Goal: Use online tool/utility: Utilize a website feature to perform a specific function

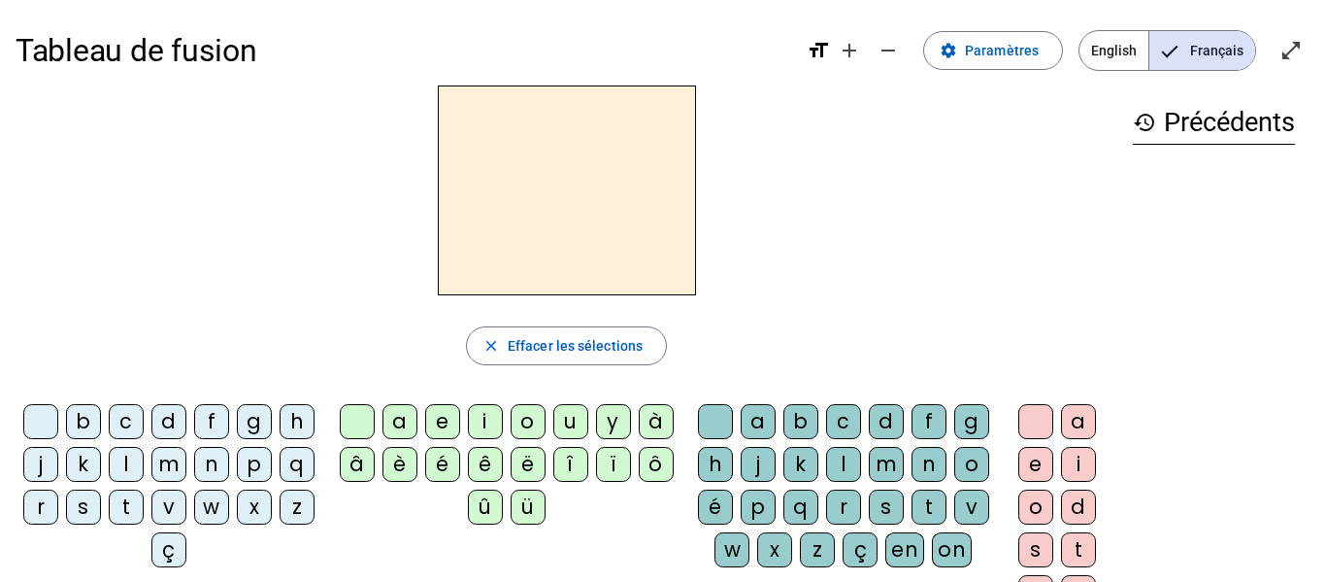
click at [144, 462] on div "l" at bounding box center [126, 464] width 35 height 35
click at [397, 423] on div "a" at bounding box center [399, 421] width 35 height 35
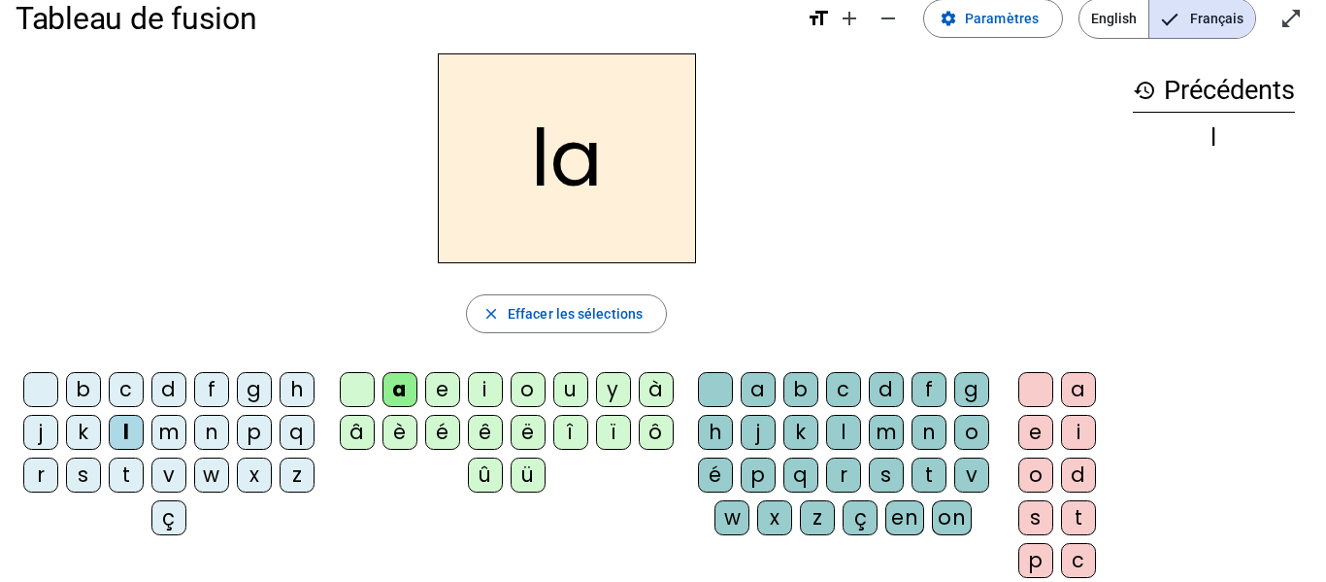
scroll to position [34, 0]
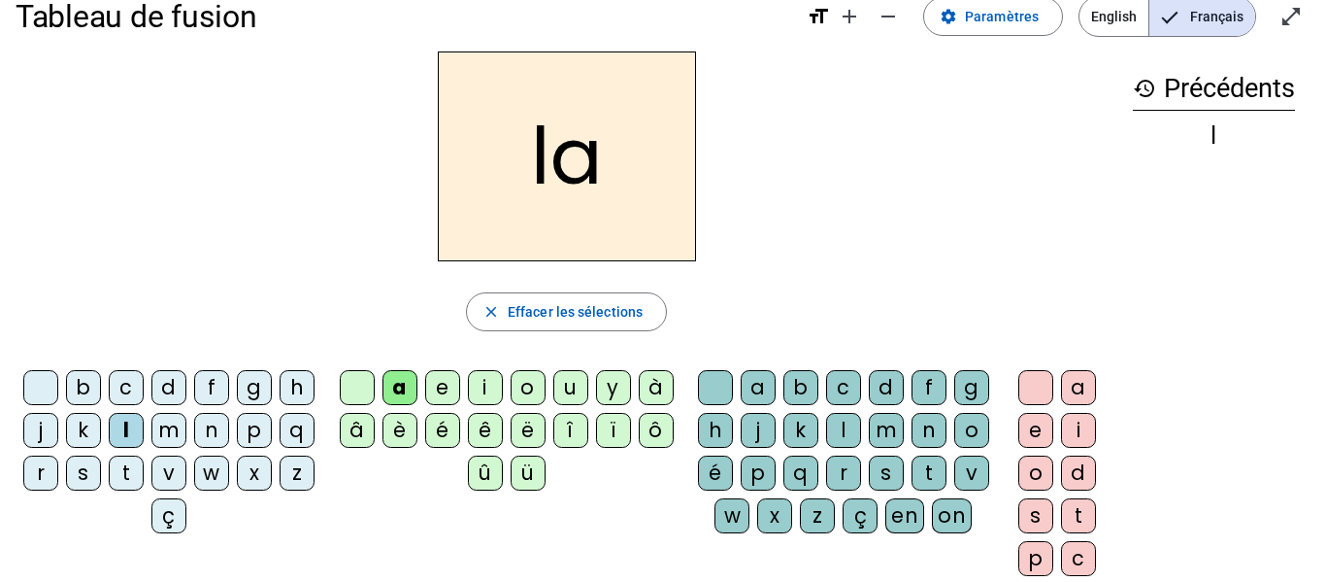
click at [954, 490] on div "v" at bounding box center [971, 472] width 35 height 35
click at [1031, 428] on div "e" at bounding box center [1035, 430] width 35 height 35
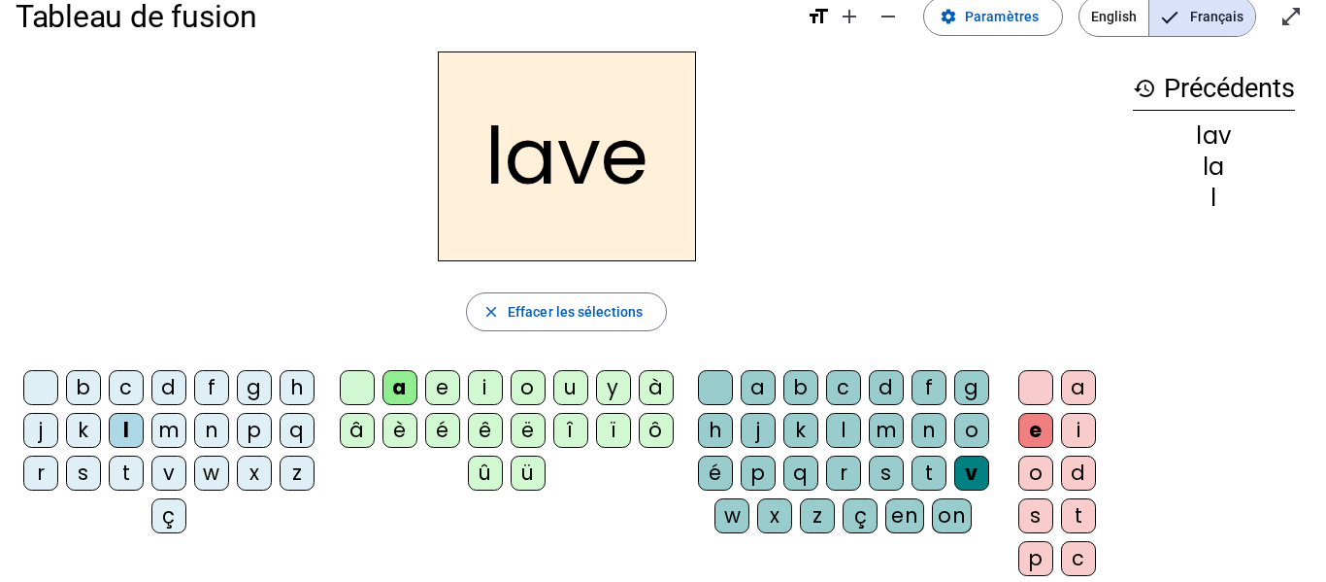
click at [272, 386] on div "g" at bounding box center [254, 387] width 35 height 35
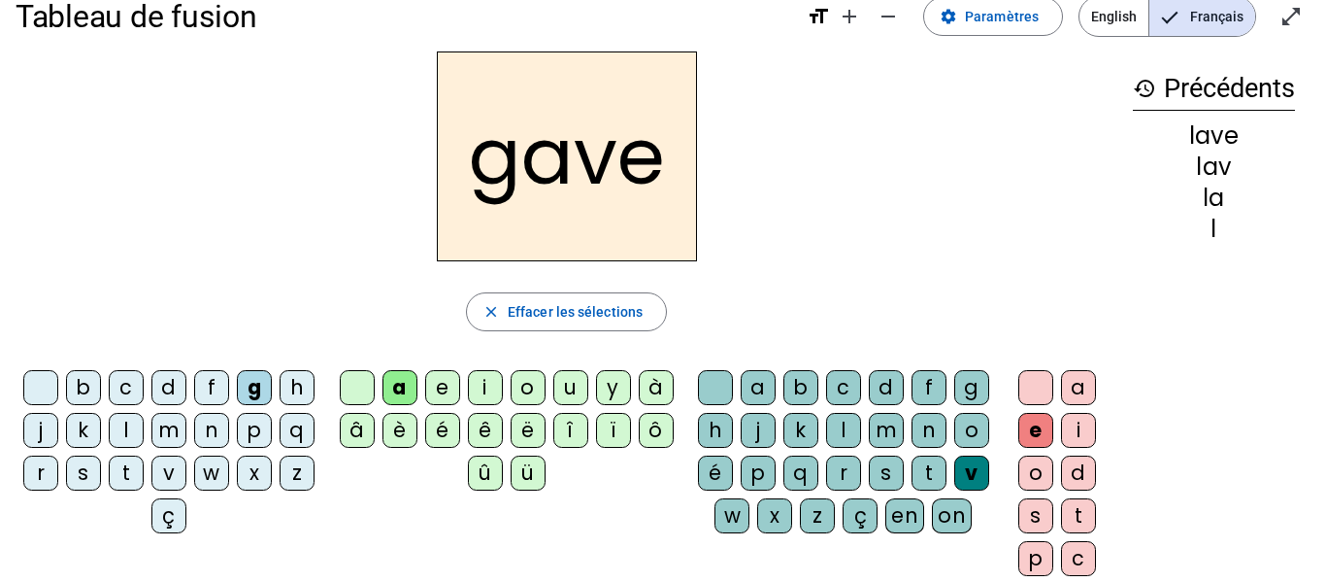
click at [237, 448] on div "p" at bounding box center [254, 430] width 35 height 35
click at [58, 469] on div "r" at bounding box center [40, 472] width 35 height 35
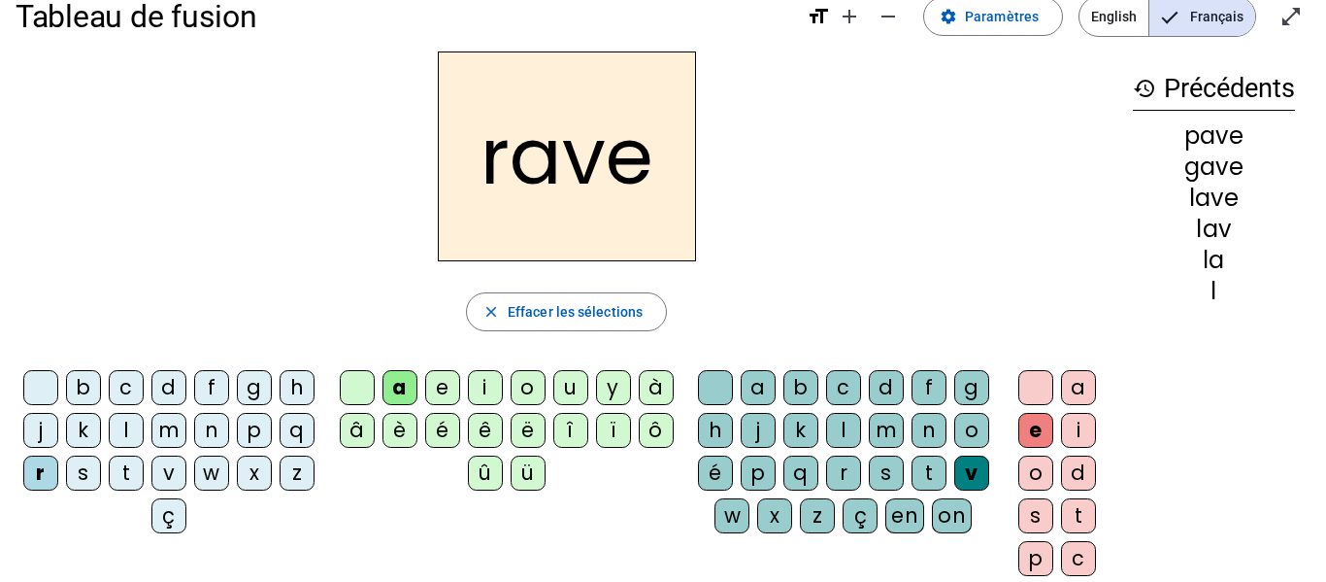
click at [869, 490] on div "s" at bounding box center [886, 472] width 35 height 35
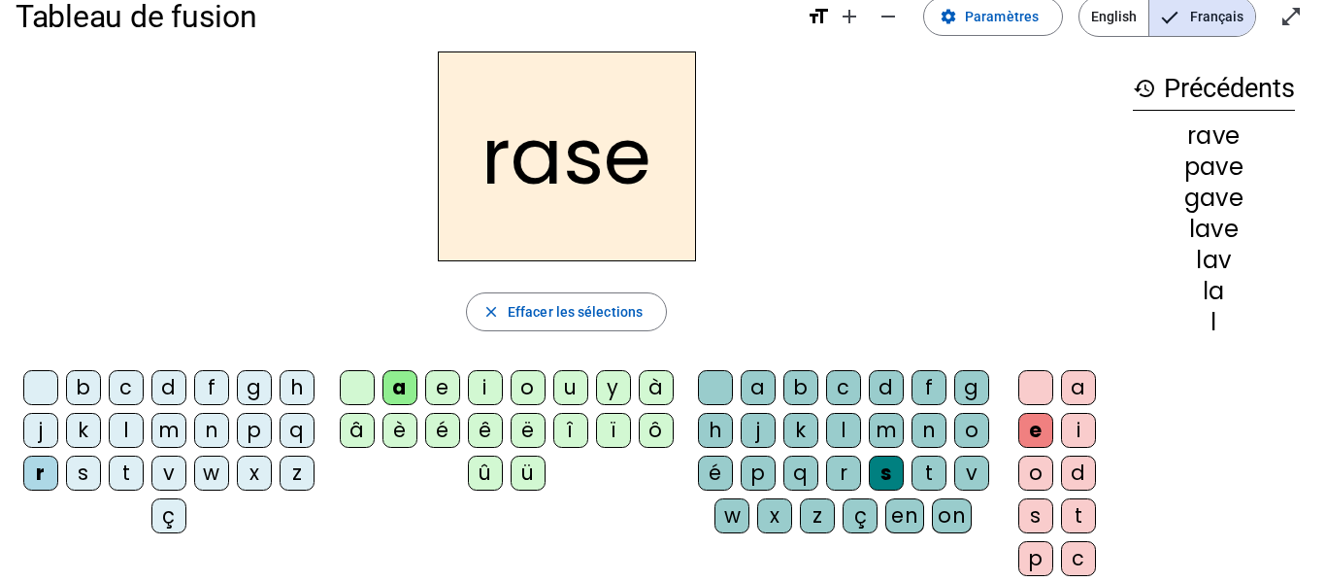
click at [144, 388] on div "c" at bounding box center [126, 387] width 35 height 35
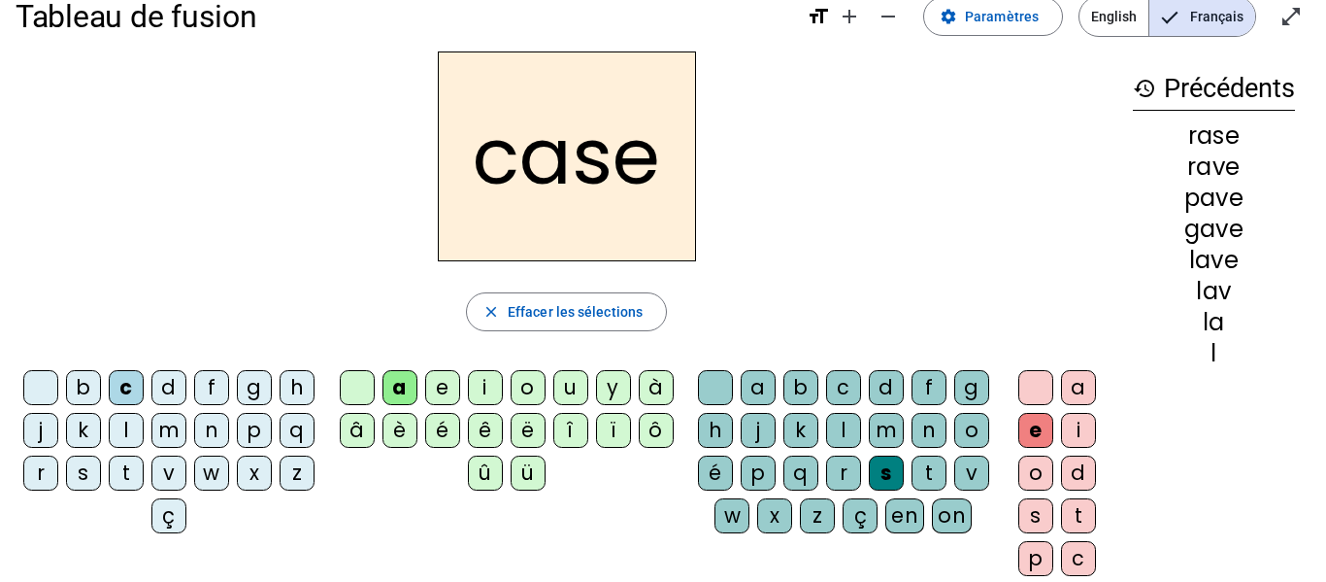
click at [954, 490] on div "v" at bounding box center [971, 472] width 35 height 35
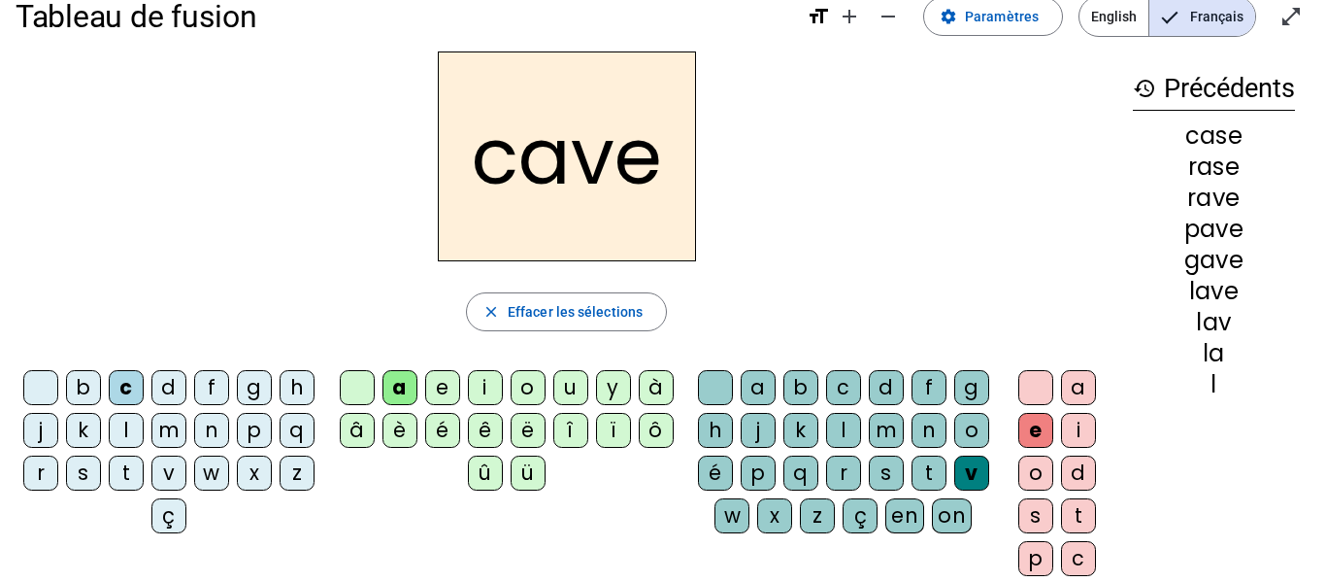
click at [869, 490] on div "s" at bounding box center [886, 472] width 35 height 35
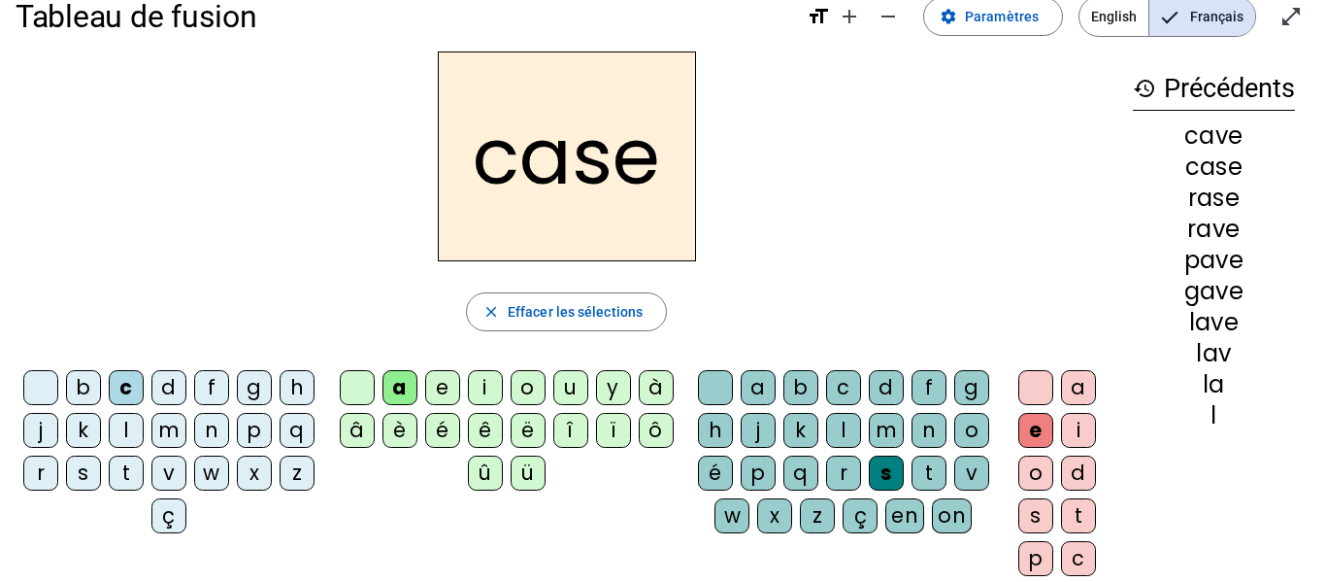
click at [186, 469] on div "v" at bounding box center [168, 472] width 35 height 35
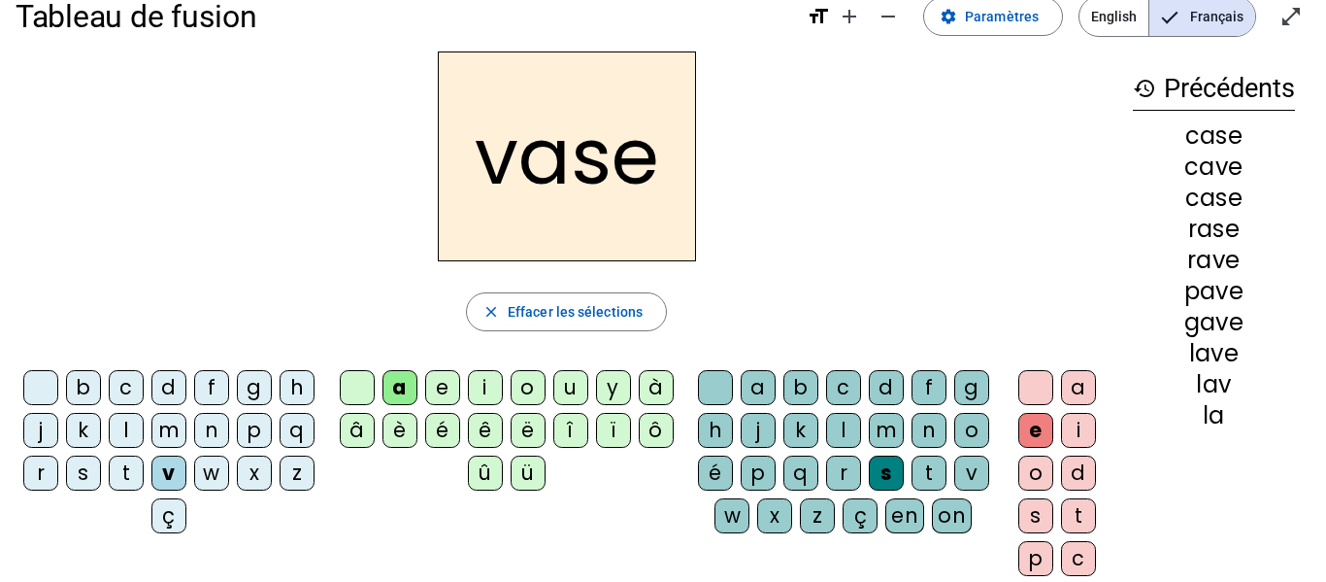
click at [101, 382] on div "b" at bounding box center [83, 387] width 35 height 35
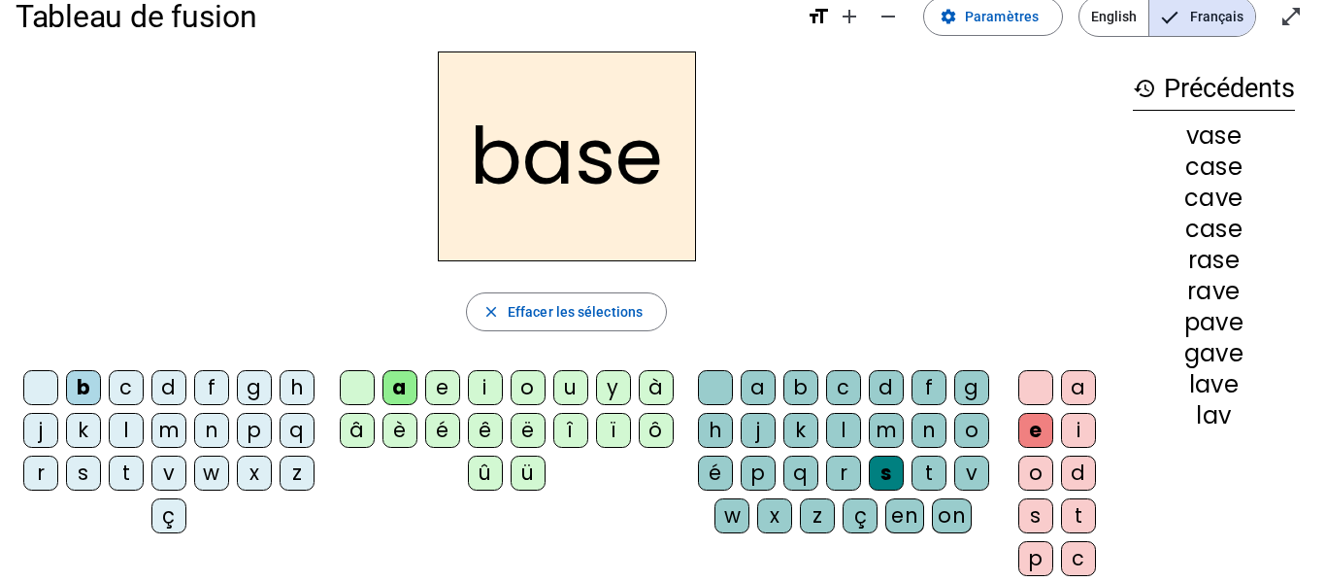
click at [487, 392] on div "i" at bounding box center [485, 387] width 35 height 35
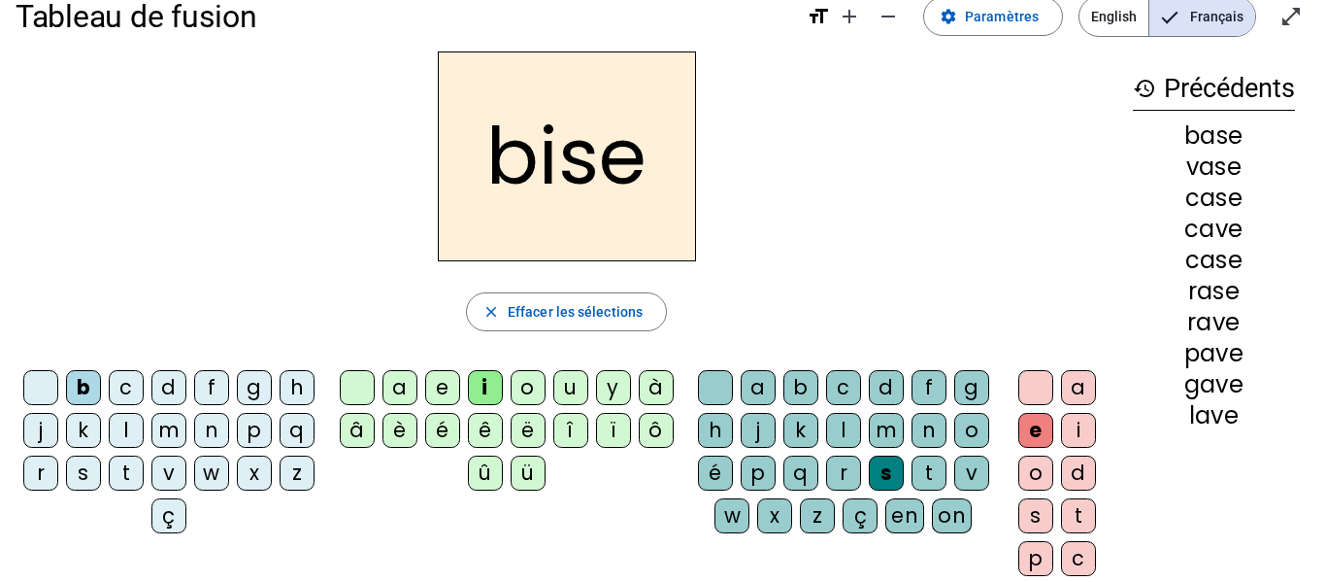
click at [566, 391] on div "u" at bounding box center [570, 387] width 35 height 35
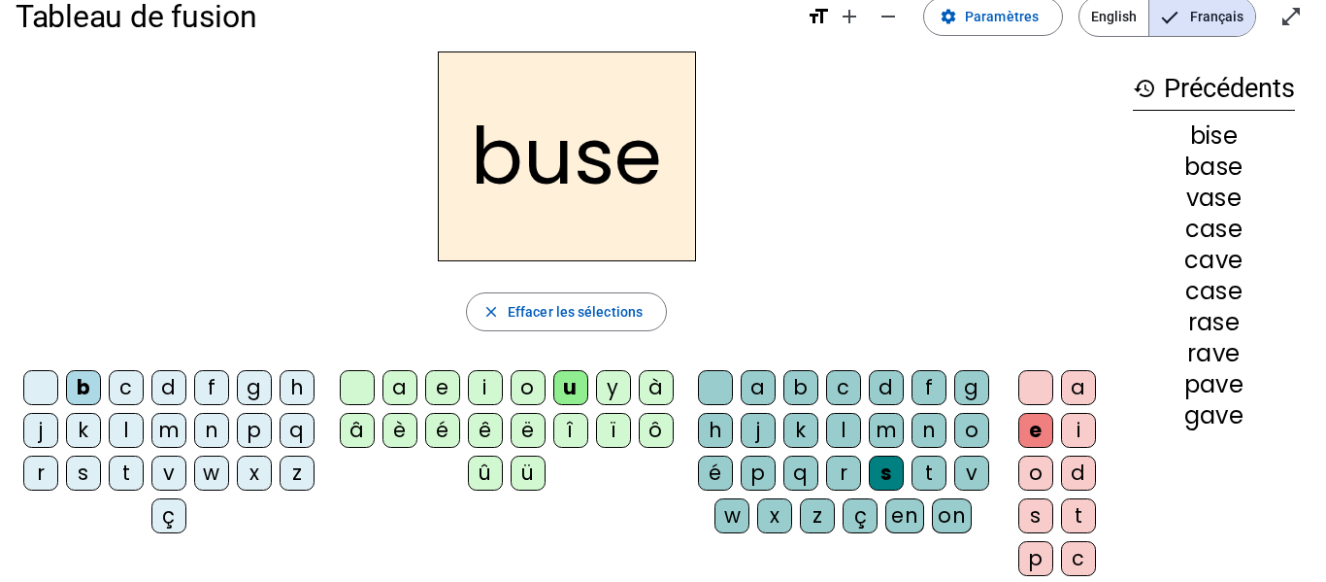
click at [58, 469] on div "r" at bounding box center [40, 472] width 35 height 35
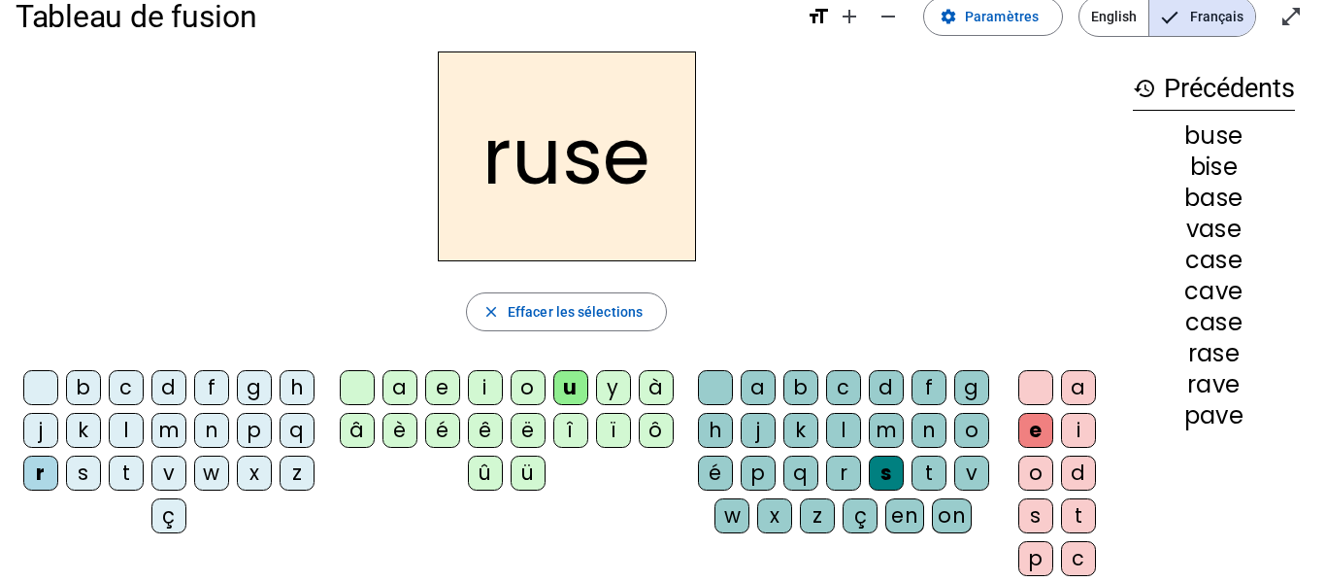
click at [186, 424] on div "m" at bounding box center [168, 430] width 35 height 35
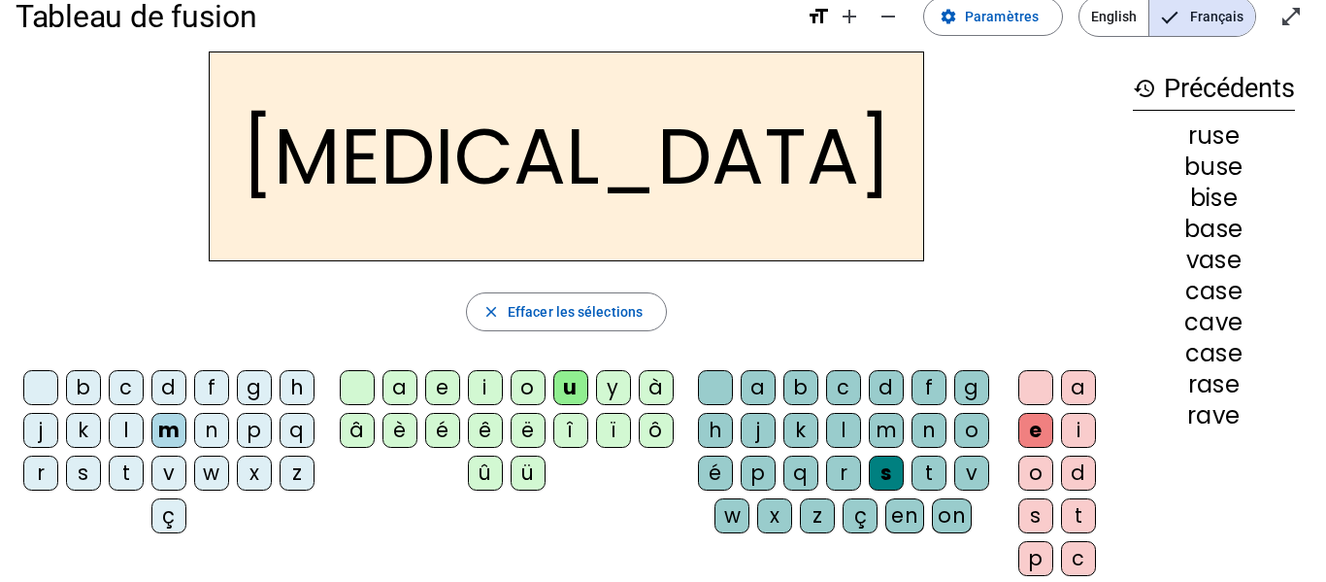
click at [482, 388] on div "i" at bounding box center [485, 387] width 35 height 35
